Goal: Task Accomplishment & Management: Complete application form

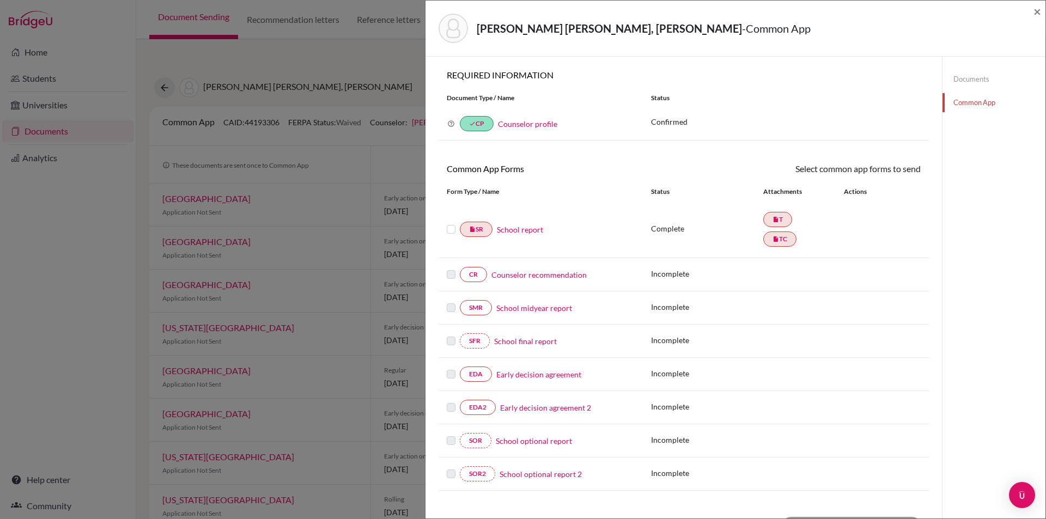
click at [980, 78] on link "Documents" at bounding box center [994, 79] width 103 height 19
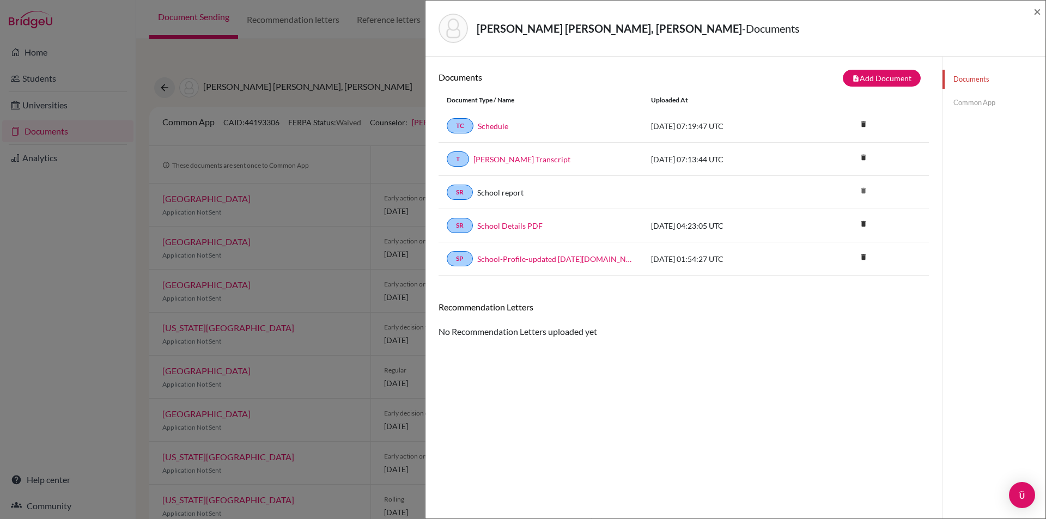
click at [57, 132] on div "Phuong Ha Anh, Nguyen - Documents × Documents note_add Add Document Document ty…" at bounding box center [523, 259] width 1046 height 519
click at [859, 77] on button "note_add Add Document" at bounding box center [882, 78] width 78 height 17
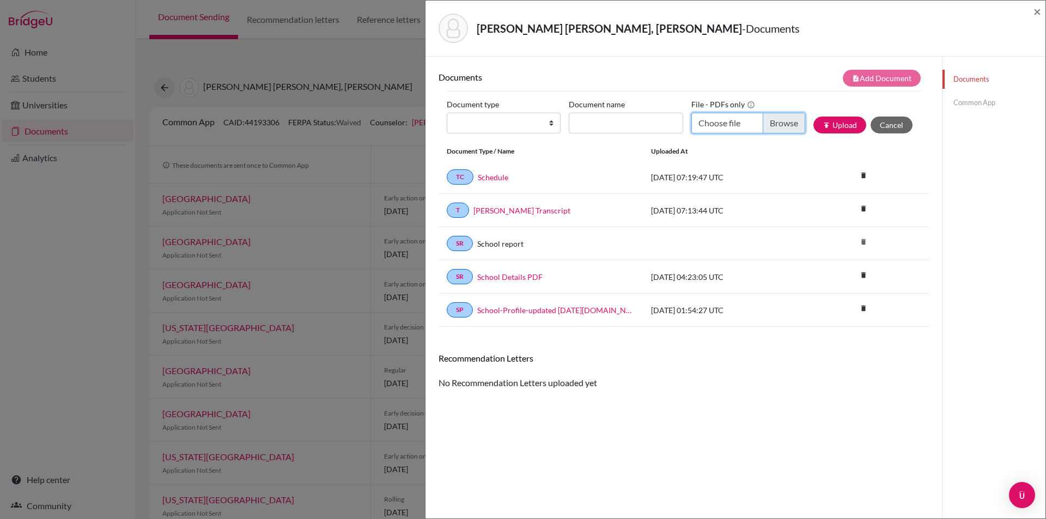
click at [777, 123] on input "Choose file" at bounding box center [748, 123] width 114 height 21
type input "C:\fakepath\Wellspring 9.pdf"
click at [592, 124] on input "Document name" at bounding box center [626, 123] width 114 height 21
click at [505, 122] on select "Change explanation for Common App reports Counselor recommendation Internationa…" at bounding box center [504, 123] width 114 height 21
select select "2"
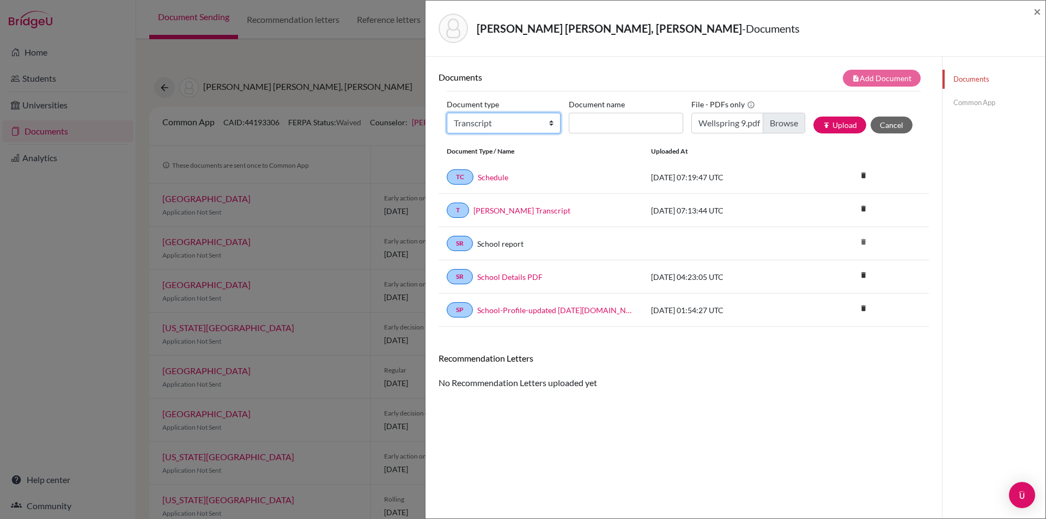
click at [447, 113] on select "Change explanation for Common App reports Counselor recommendation Internationa…" at bounding box center [504, 123] width 114 height 21
click at [611, 123] on input "Document name" at bounding box center [626, 123] width 114 height 21
type input "Wellspring 9"
click at [813, 117] on button "publish Upload" at bounding box center [839, 125] width 53 height 17
click at [291, 54] on div "Phuong Ha Anh, Nguyen - Documents × Documents note_add Add Document Document ty…" at bounding box center [523, 259] width 1046 height 519
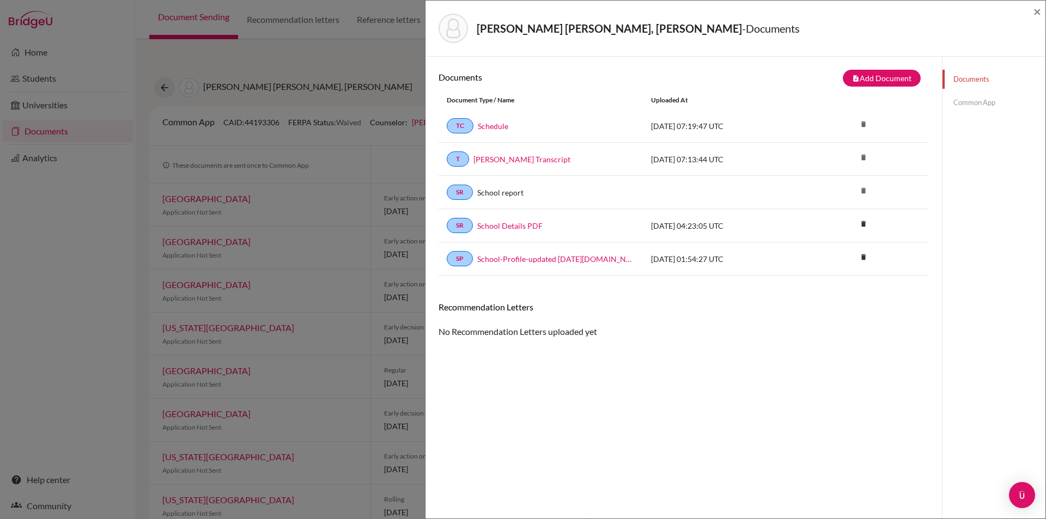
click at [285, 62] on div "[PERSON_NAME][GEOGRAPHIC_DATA][PERSON_NAME], [PERSON_NAME] - Documents × Docume…" at bounding box center [523, 259] width 1046 height 519
click at [980, 105] on link "Common App" at bounding box center [994, 102] width 103 height 19
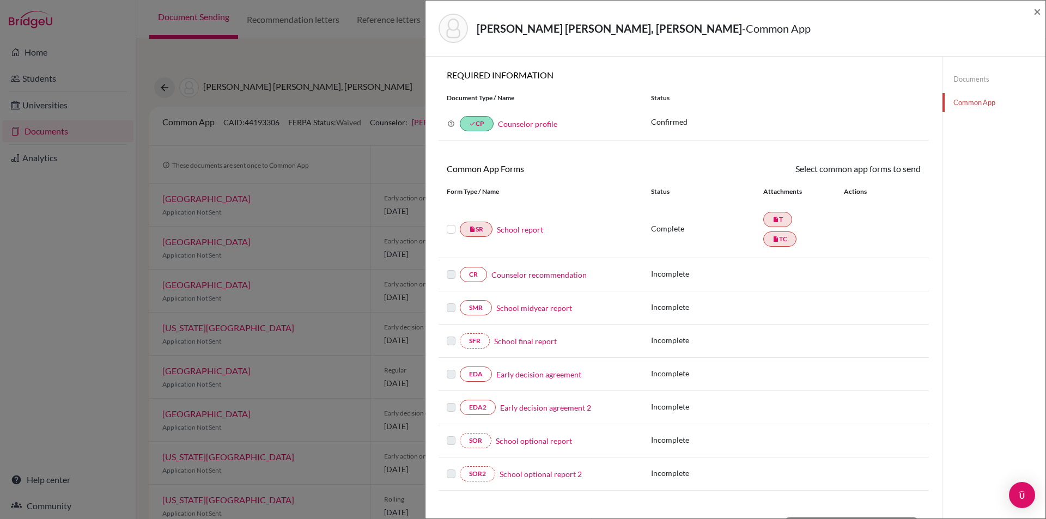
click at [567, 274] on link "Counselor recommendation" at bounding box center [538, 274] width 95 height 11
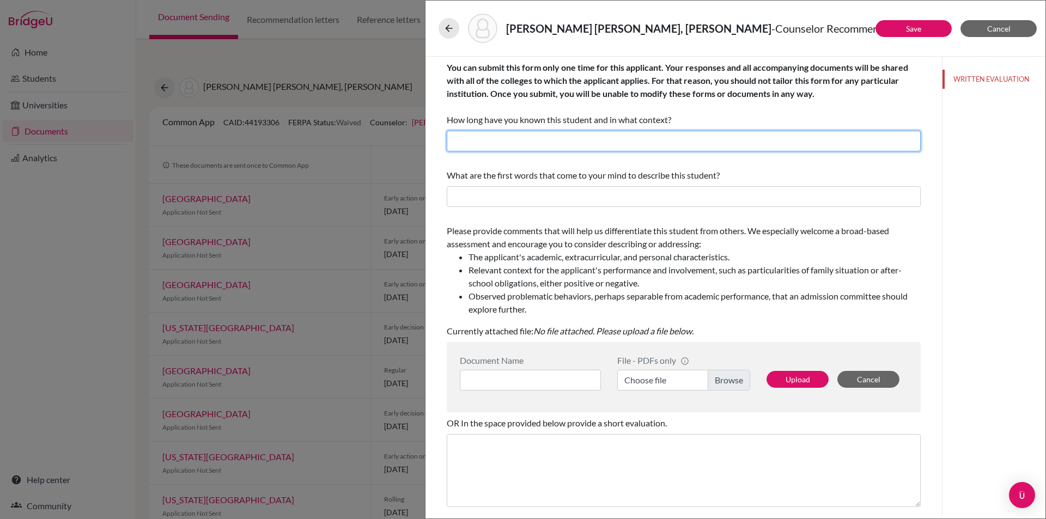
click at [647, 137] on input "text" at bounding box center [684, 141] width 474 height 21
type input "I have known [PERSON_NAME] for two years as her school counselor."
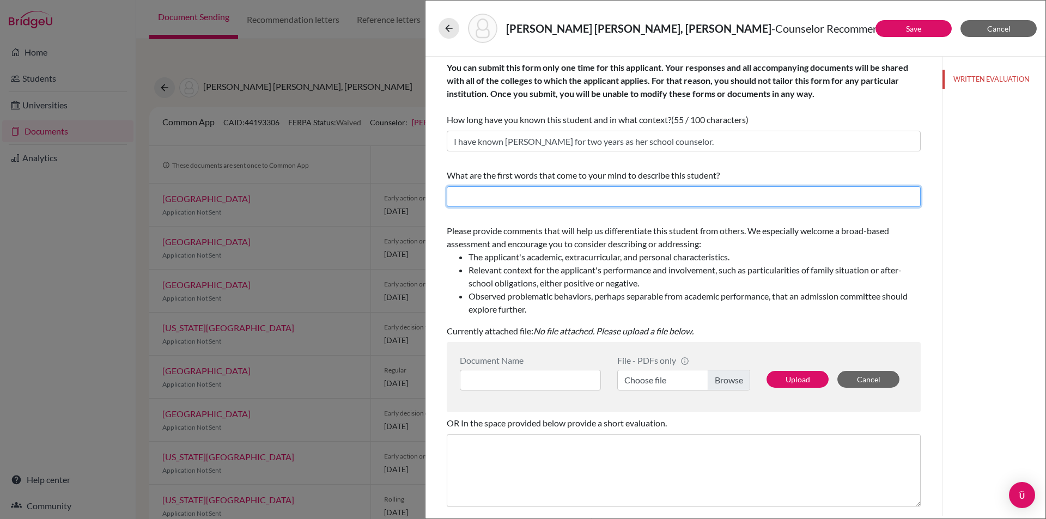
click at [629, 200] on input "text" at bounding box center [684, 196] width 474 height 21
type input "Spunky, involved, dedicated"
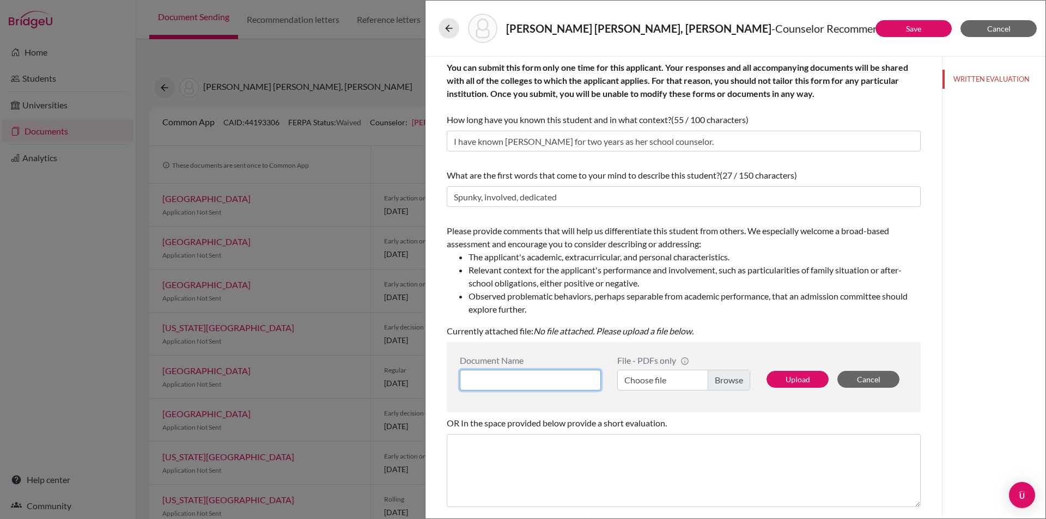
click at [551, 381] on input at bounding box center [530, 380] width 141 height 21
type input "Letter of Recommendation"
click at [658, 386] on label "Choose file" at bounding box center [683, 380] width 133 height 21
click at [658, 386] on input "Choose file" at bounding box center [683, 380] width 133 height 21
click at [790, 379] on button "Upload" at bounding box center [798, 379] width 62 height 17
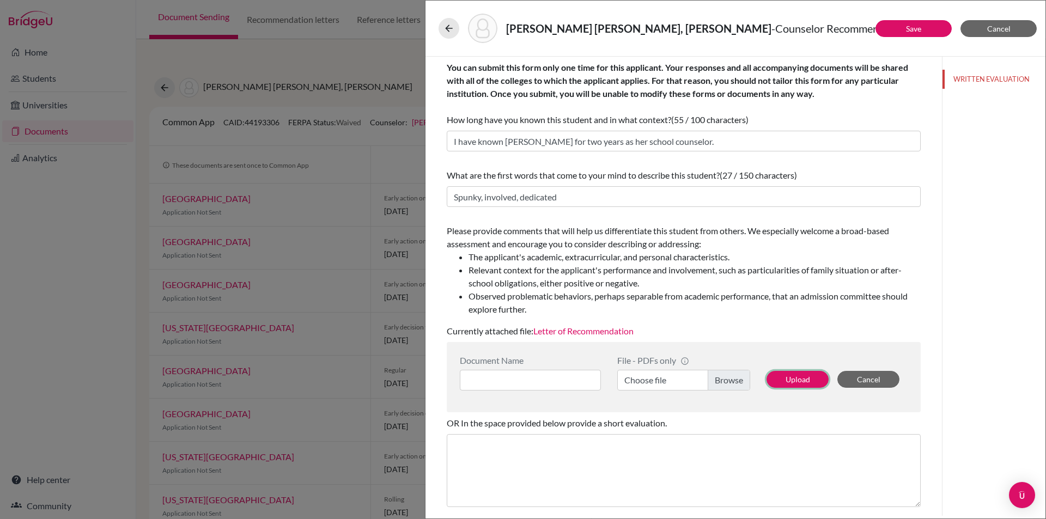
scroll to position [87, 0]
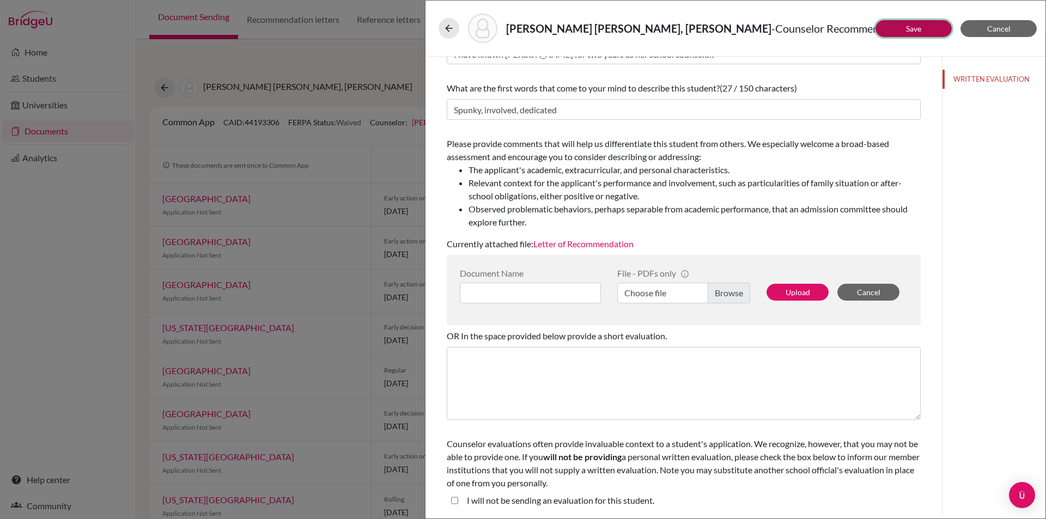
click at [925, 23] on button "Save" at bounding box center [914, 28] width 76 height 17
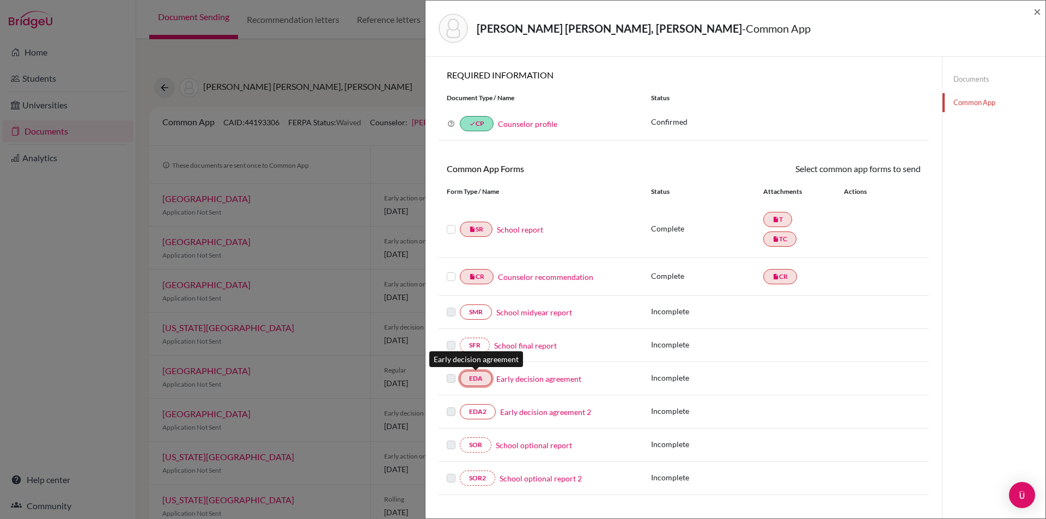
click at [481, 376] on link "EDA" at bounding box center [476, 378] width 32 height 15
click at [534, 379] on link "Early decision agreement" at bounding box center [538, 378] width 85 height 11
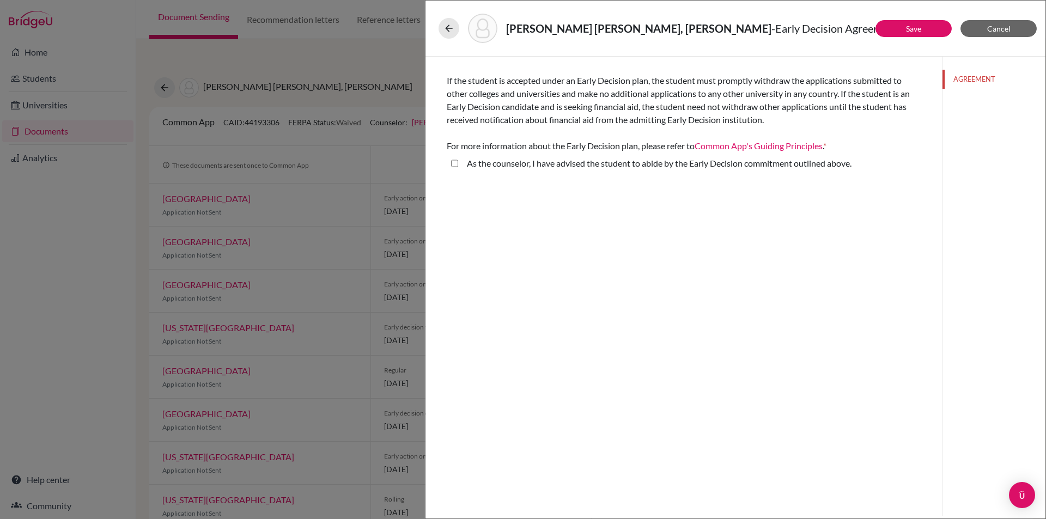
click at [454, 162] on above\ "As the counselor, I have advised the student to abide by the Early Decision com…" at bounding box center [454, 163] width 7 height 13
checkbox above\ "true"
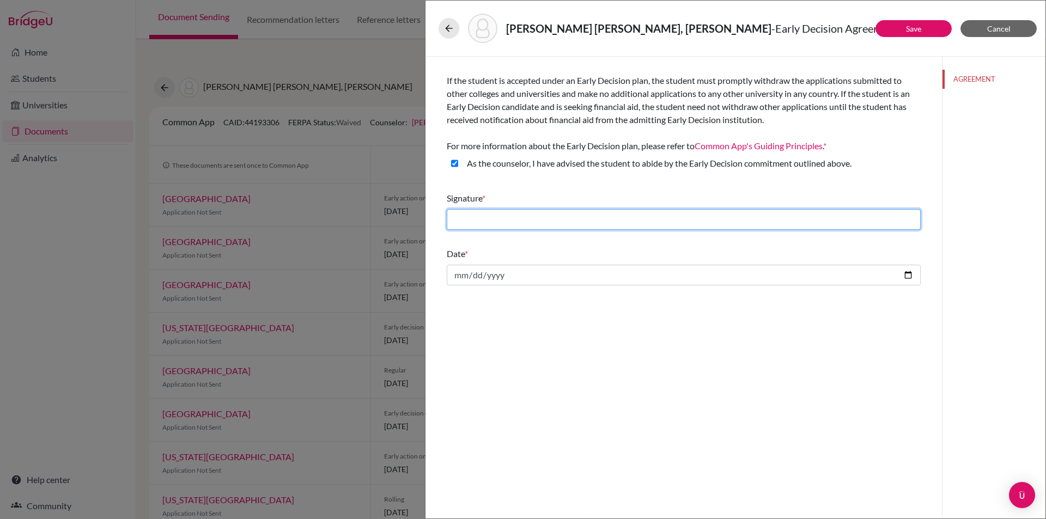
click at [485, 219] on input "text" at bounding box center [684, 219] width 474 height 21
type input "[PERSON_NAME]"
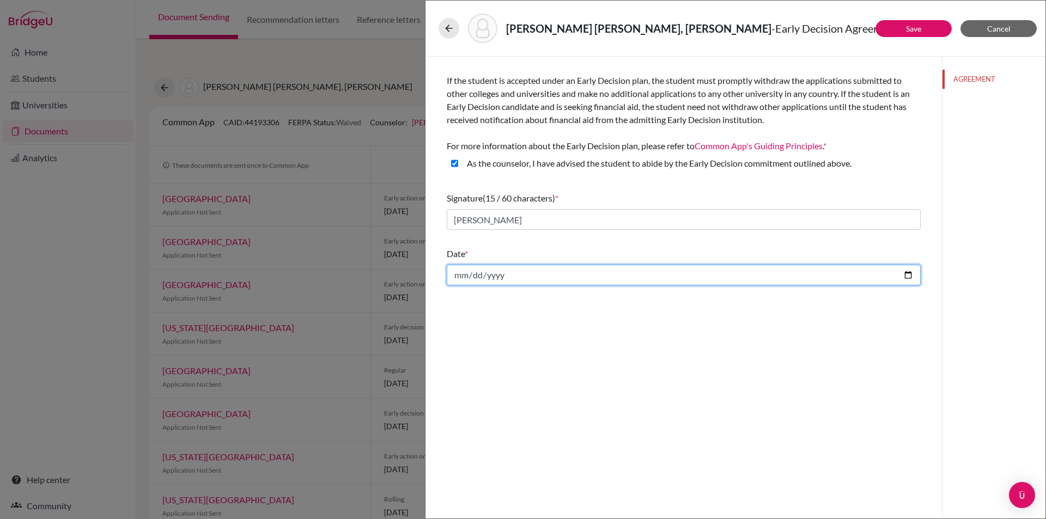
click at [459, 277] on input "date" at bounding box center [684, 275] width 474 height 21
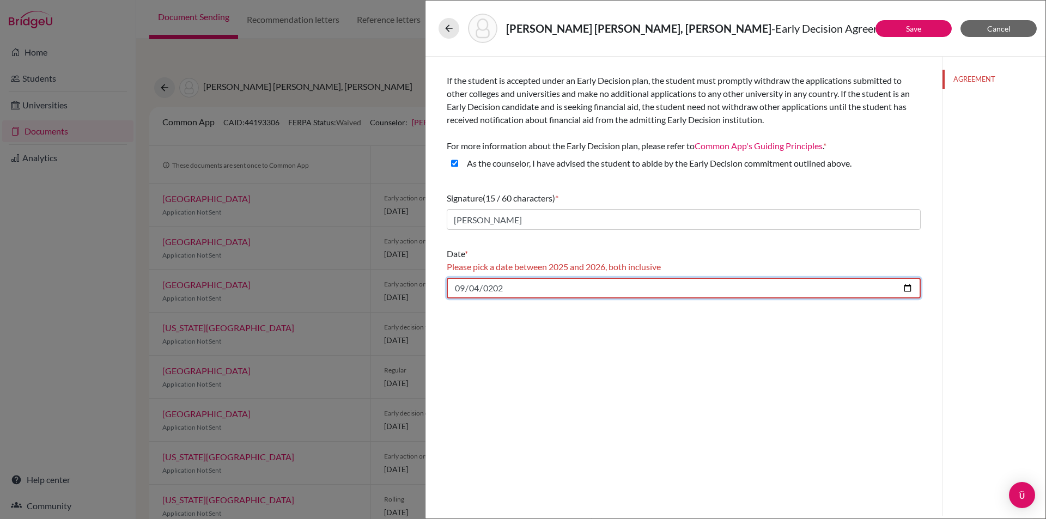
type input "[DATE]"
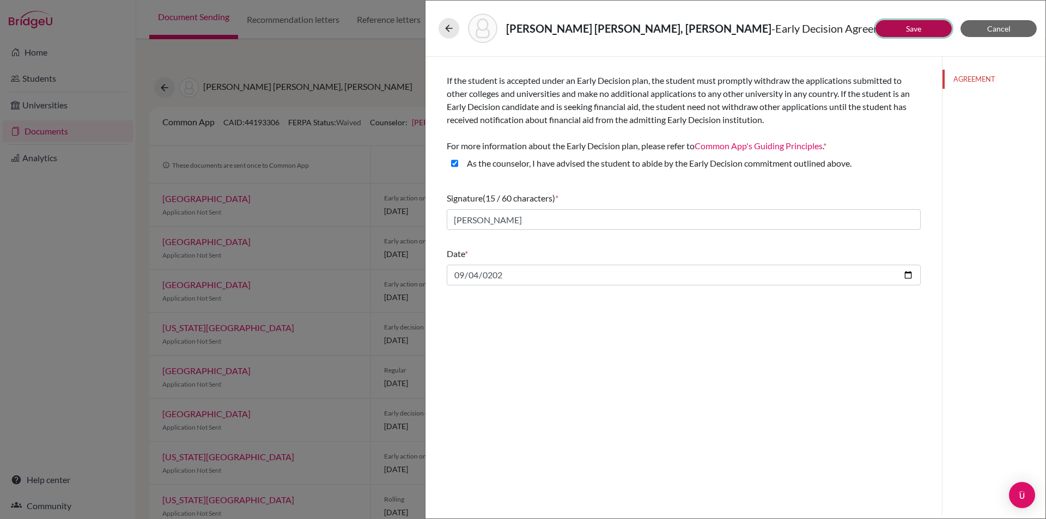
click at [911, 31] on link "Save" at bounding box center [913, 28] width 15 height 9
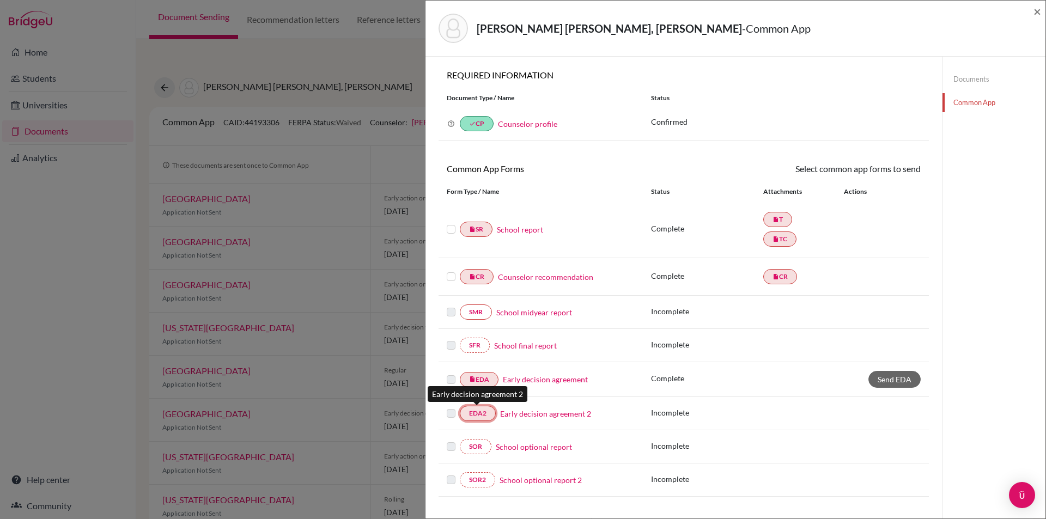
click at [477, 412] on link "EDA2" at bounding box center [478, 413] width 36 height 15
click at [536, 414] on link "Early decision agreement 2" at bounding box center [545, 413] width 91 height 11
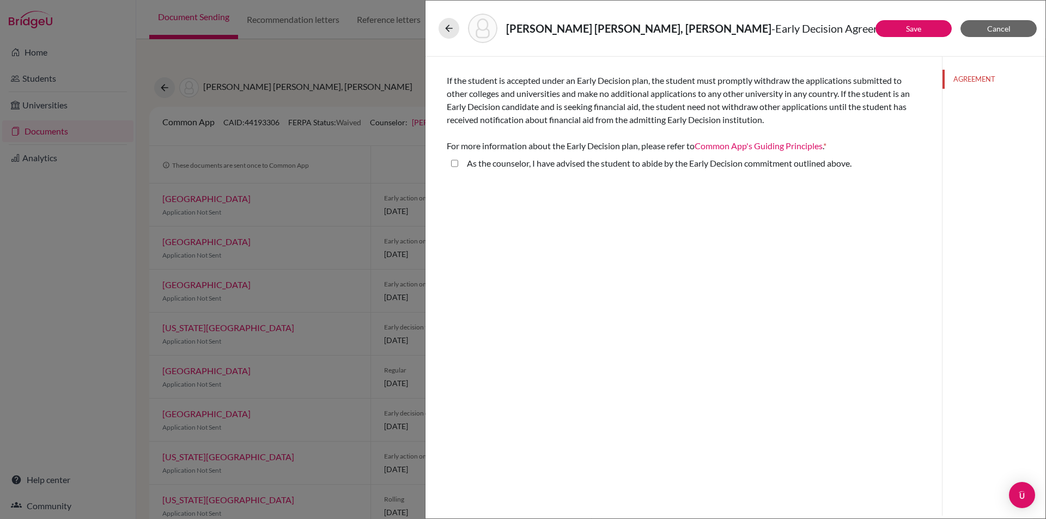
click at [454, 161] on above\ "As the counselor, I have advised the student to abide by the Early Decision com…" at bounding box center [454, 163] width 7 height 13
checkbox above\ "true"
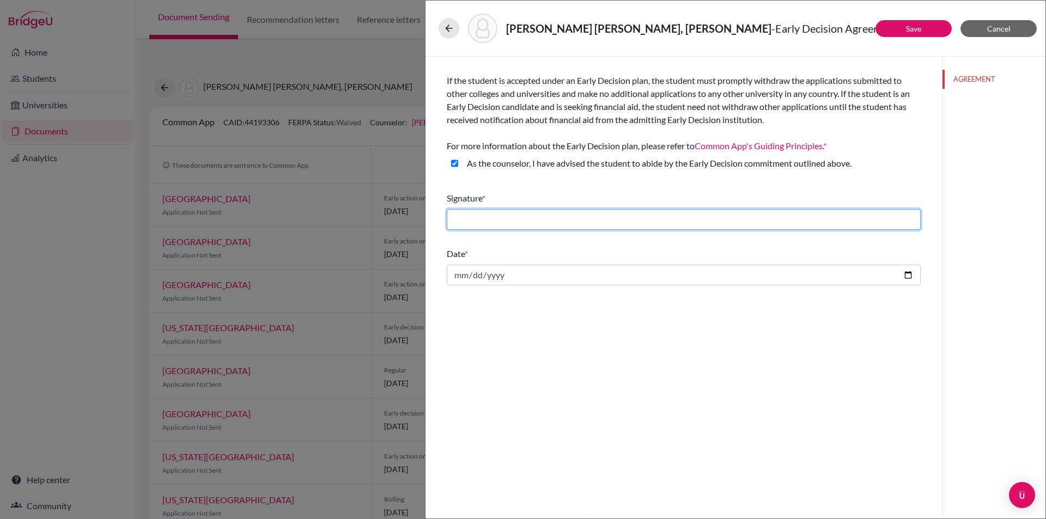
click at [489, 220] on input "text" at bounding box center [684, 219] width 474 height 21
type input "[PERSON_NAME]"
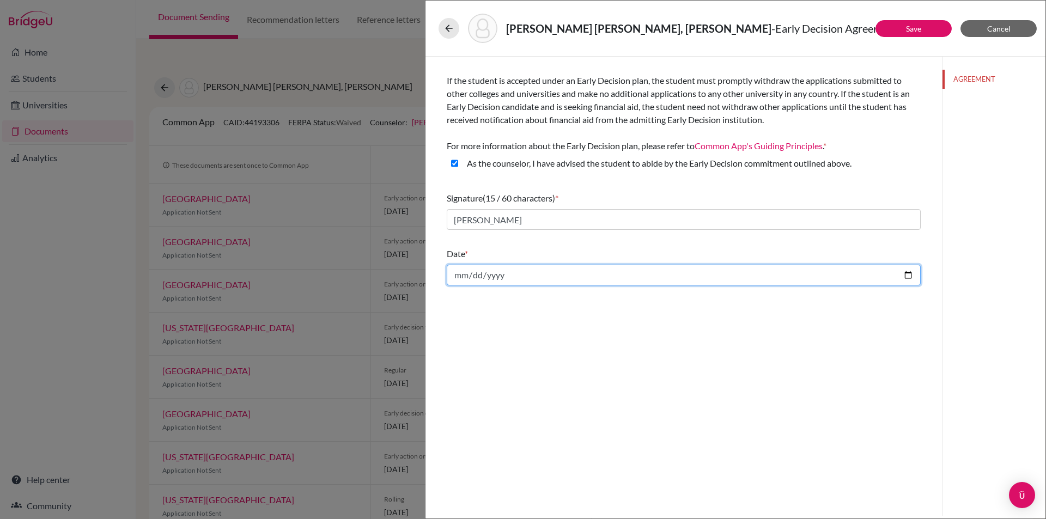
click at [466, 270] on input "date" at bounding box center [684, 275] width 474 height 21
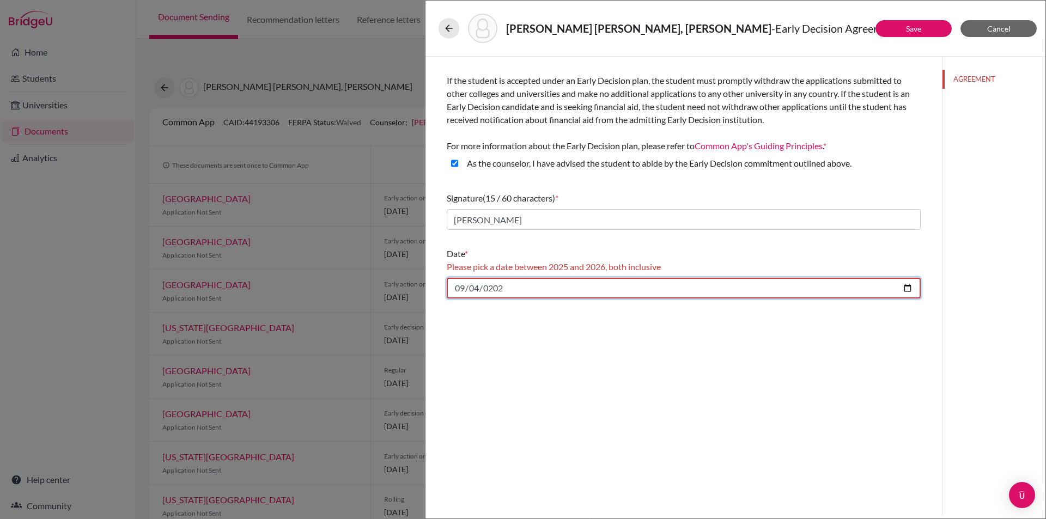
type input "[DATE]"
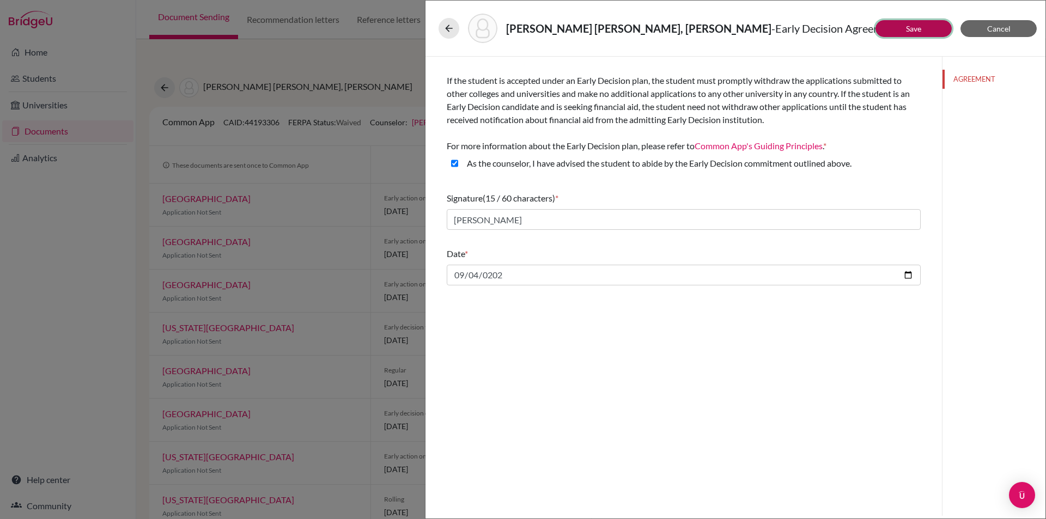
click at [908, 28] on link "Save" at bounding box center [913, 28] width 15 height 9
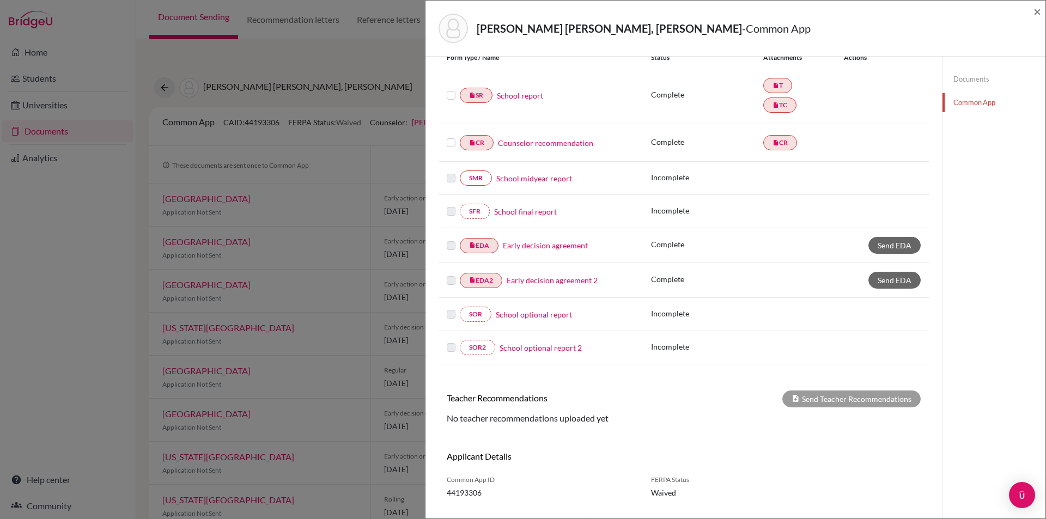
scroll to position [157, 0]
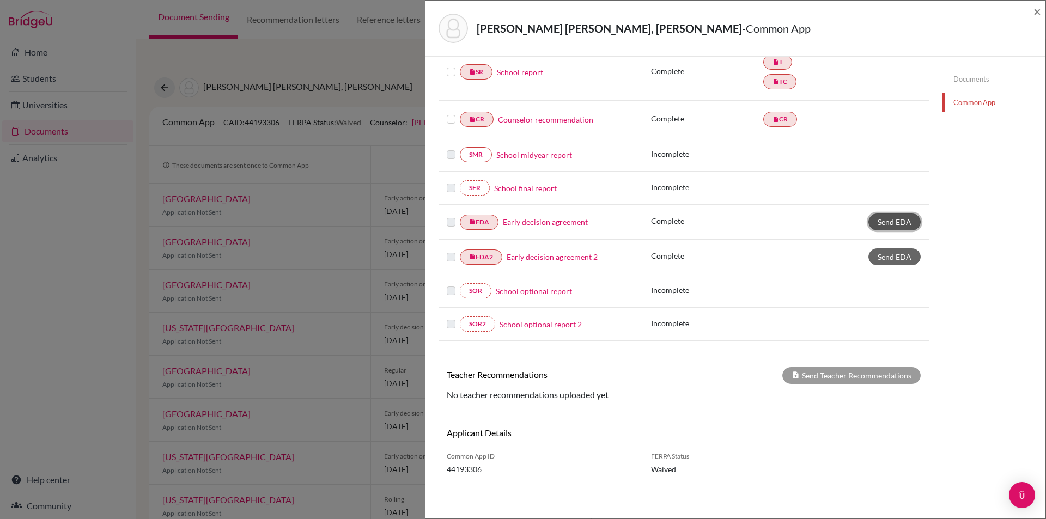
click at [892, 221] on span "Send EDA" at bounding box center [895, 221] width 34 height 9
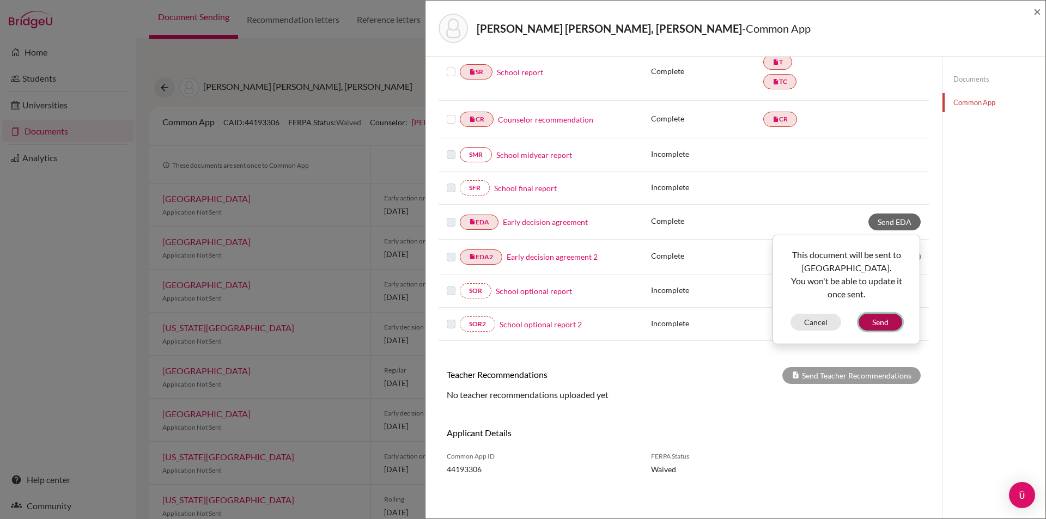
click at [881, 319] on button "Send" at bounding box center [881, 322] width 44 height 17
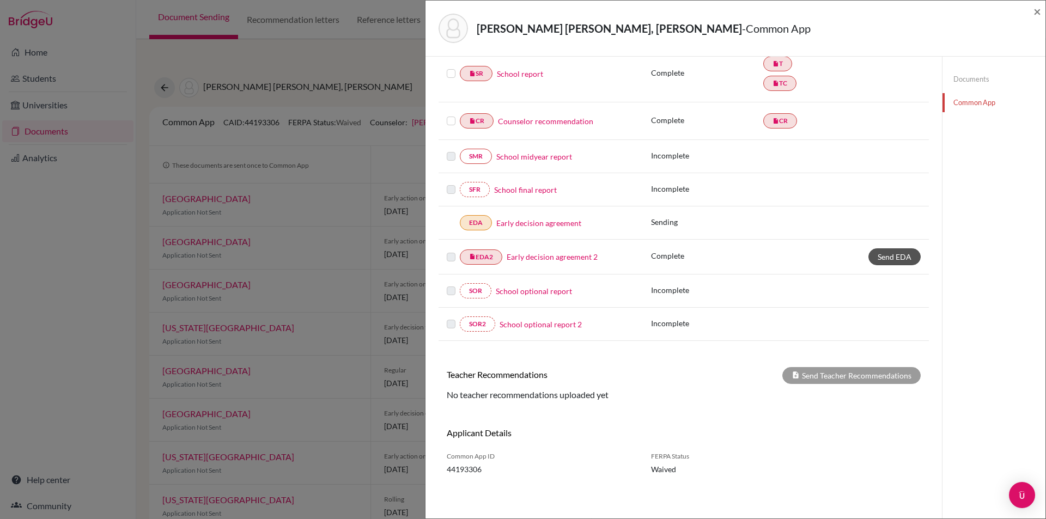
scroll to position [156, 0]
click at [881, 256] on span "Send EDA" at bounding box center [895, 256] width 34 height 9
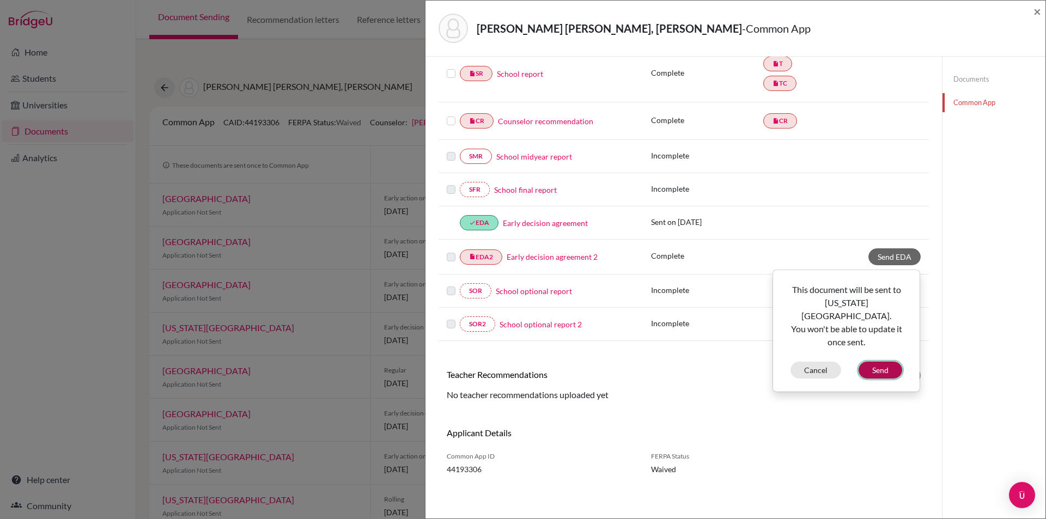
click at [874, 362] on button "Send" at bounding box center [881, 370] width 44 height 17
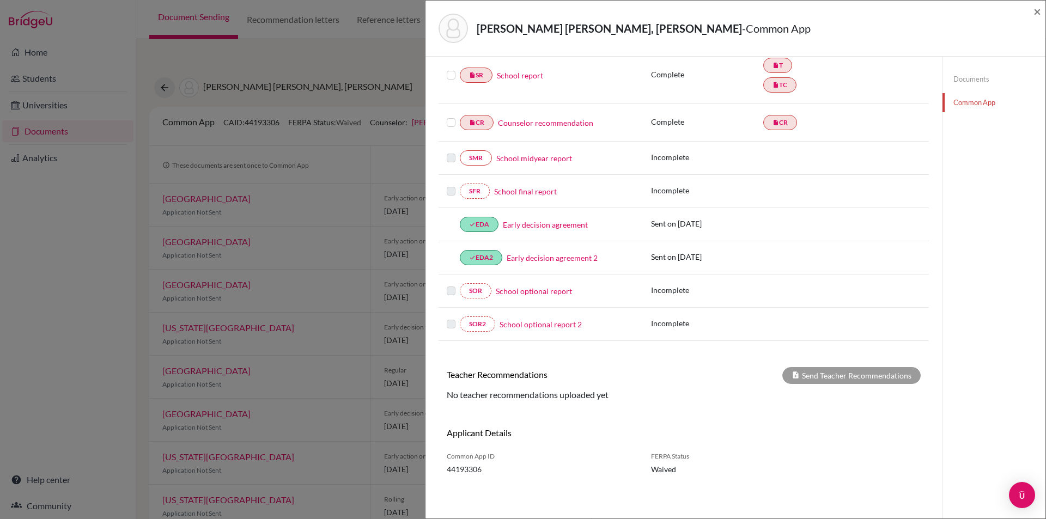
scroll to position [0, 0]
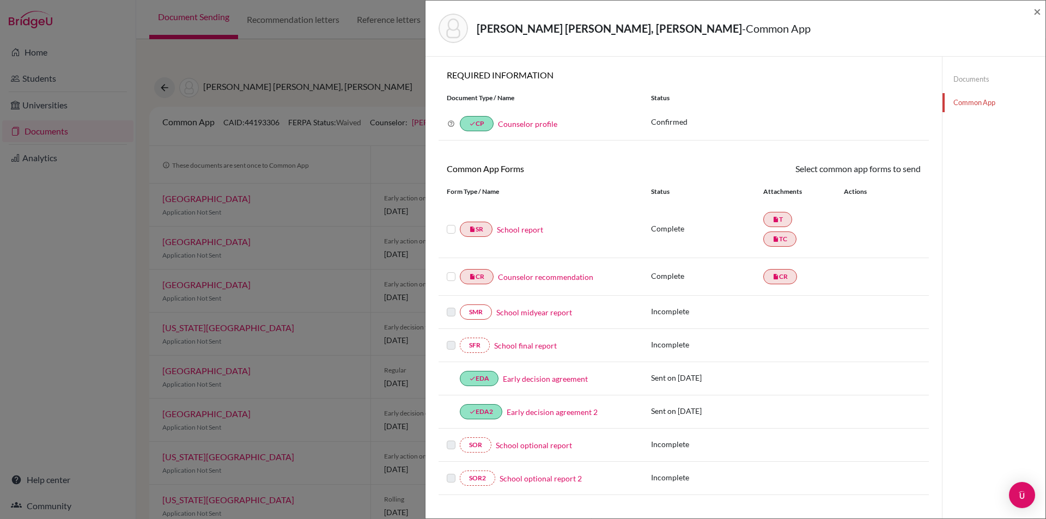
click at [967, 76] on link "Documents" at bounding box center [994, 79] width 103 height 19
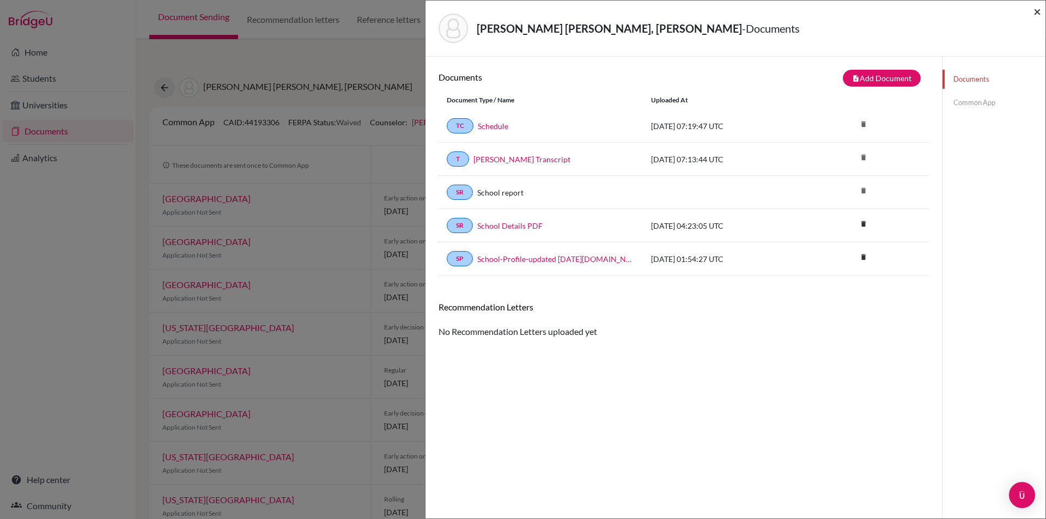
click at [1040, 9] on span "×" at bounding box center [1038, 11] width 8 height 16
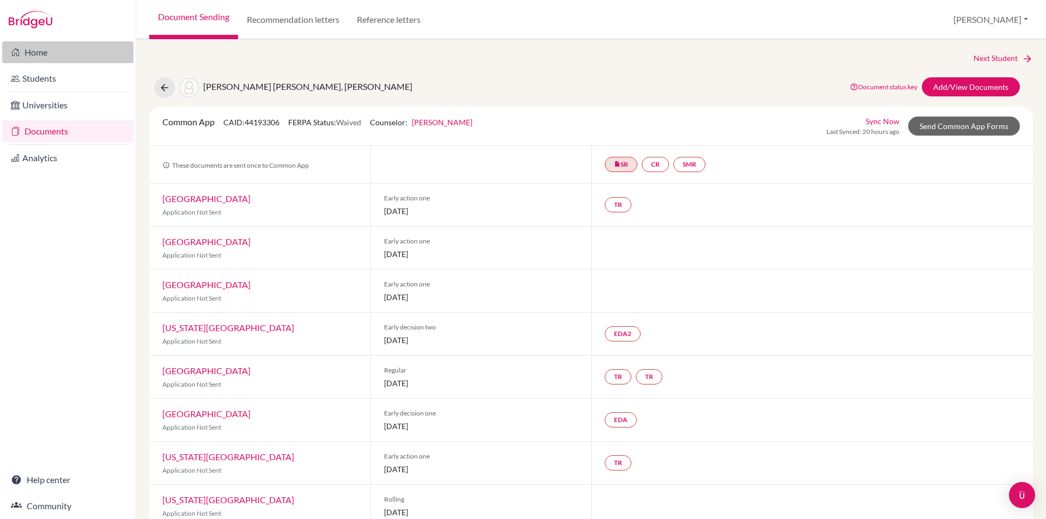
click at [37, 50] on link "Home" at bounding box center [67, 52] width 131 height 22
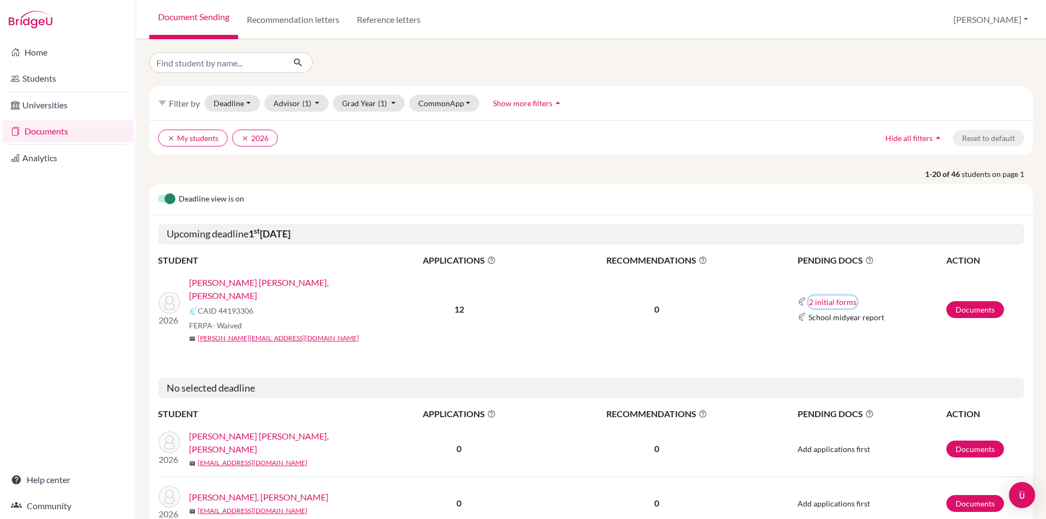
click at [824, 296] on button "2 initial forms" at bounding box center [833, 302] width 48 height 13
click at [964, 301] on link "Documents" at bounding box center [975, 309] width 58 height 17
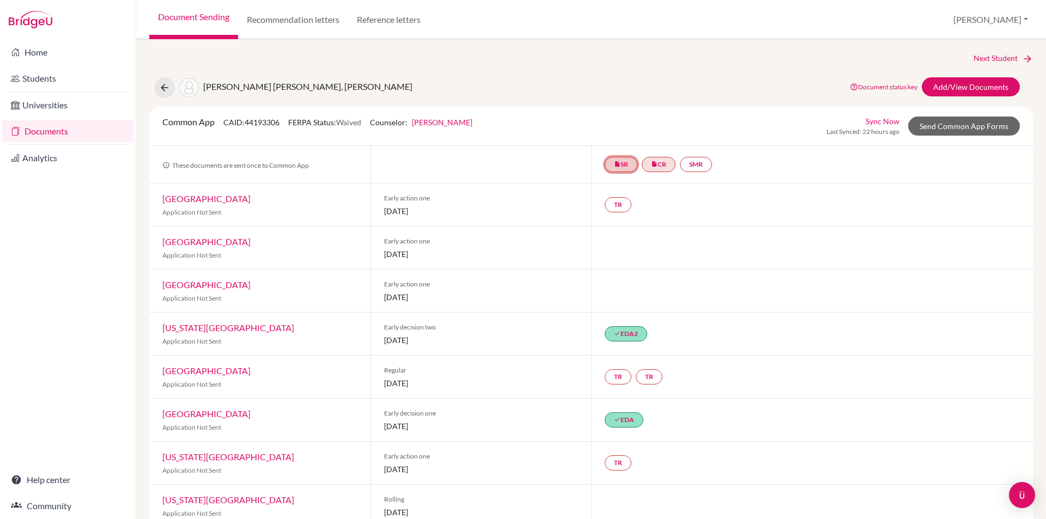
click at [623, 163] on link "insert_drive_file SR" at bounding box center [621, 164] width 33 height 15
click at [949, 124] on link "Send Common App Forms" at bounding box center [964, 126] width 112 height 19
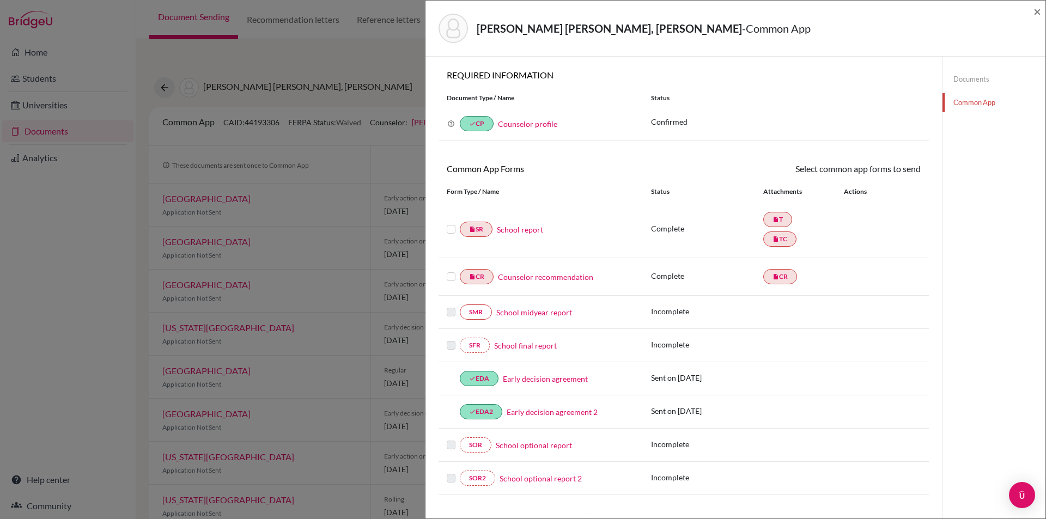
click at [966, 76] on link "Documents" at bounding box center [994, 79] width 103 height 19
